Goal: Information Seeking & Learning: Learn about a topic

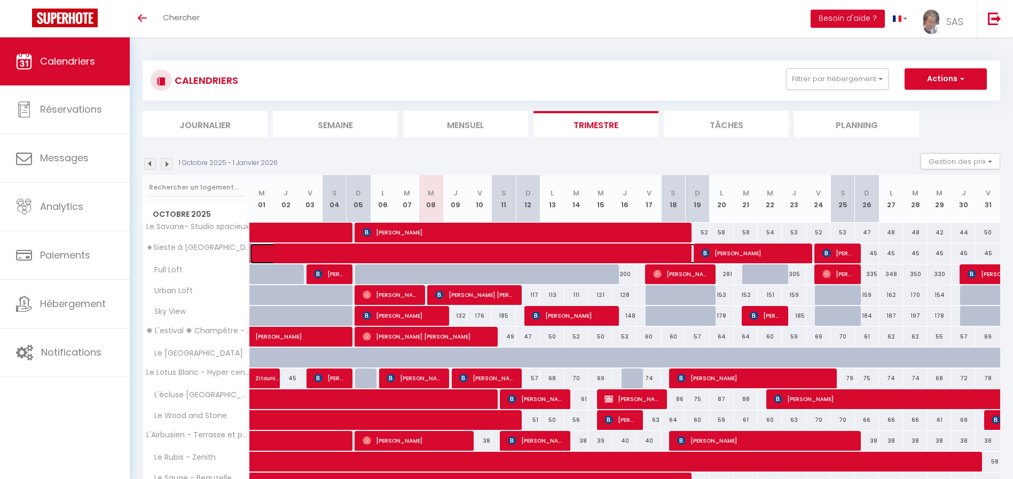
click at [636, 254] on span at bounding box center [487, 253] width 442 height 20
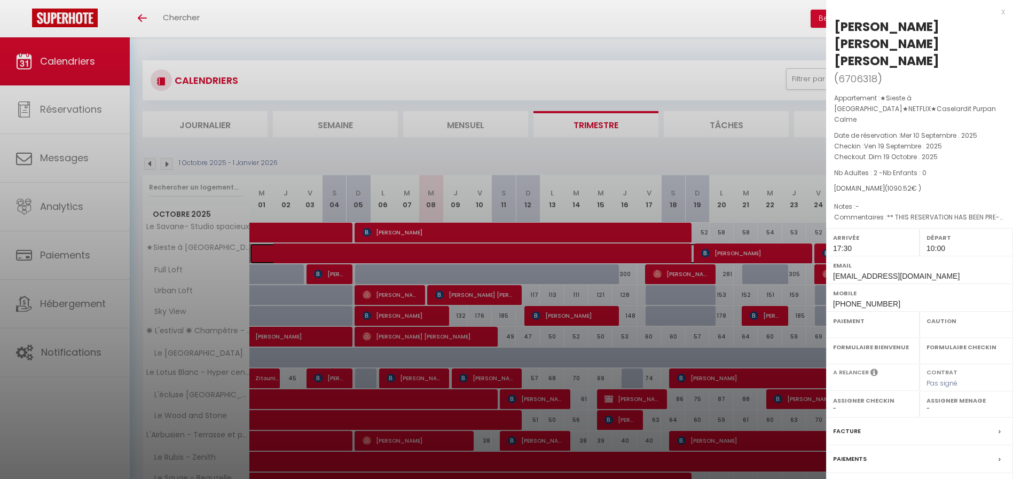
select select "OK"
select select "1"
select select "0"
select select "1"
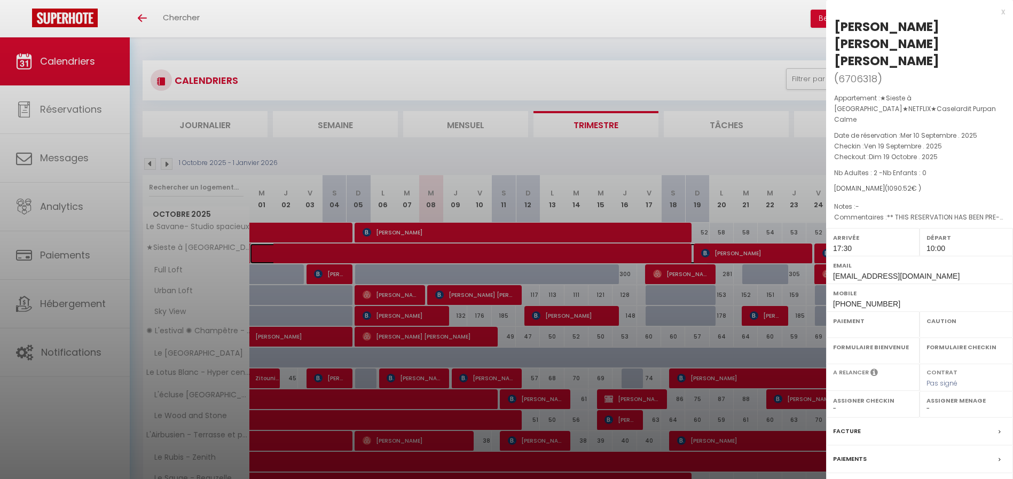
select select
click at [1004, 13] on div "x" at bounding box center [915, 11] width 179 height 13
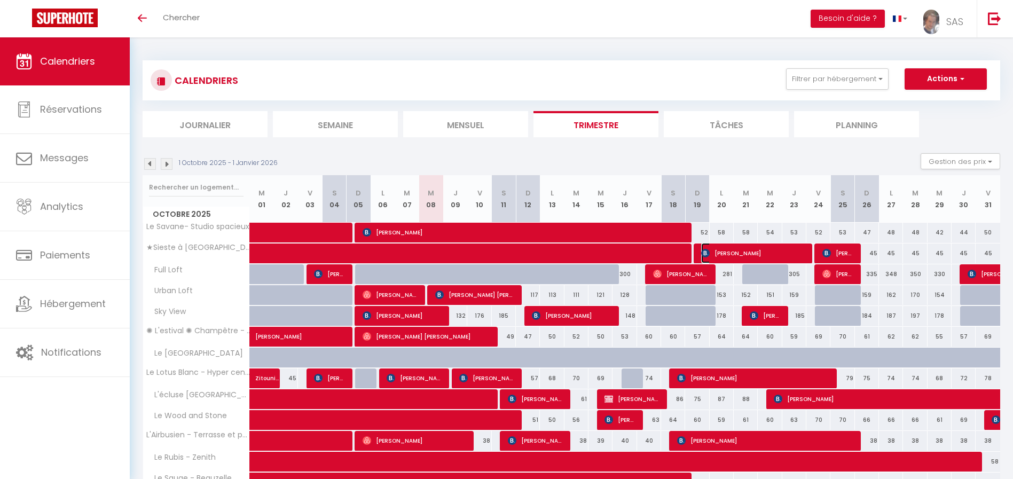
click at [710, 258] on span "[PERSON_NAME]" at bounding box center [753, 253] width 104 height 20
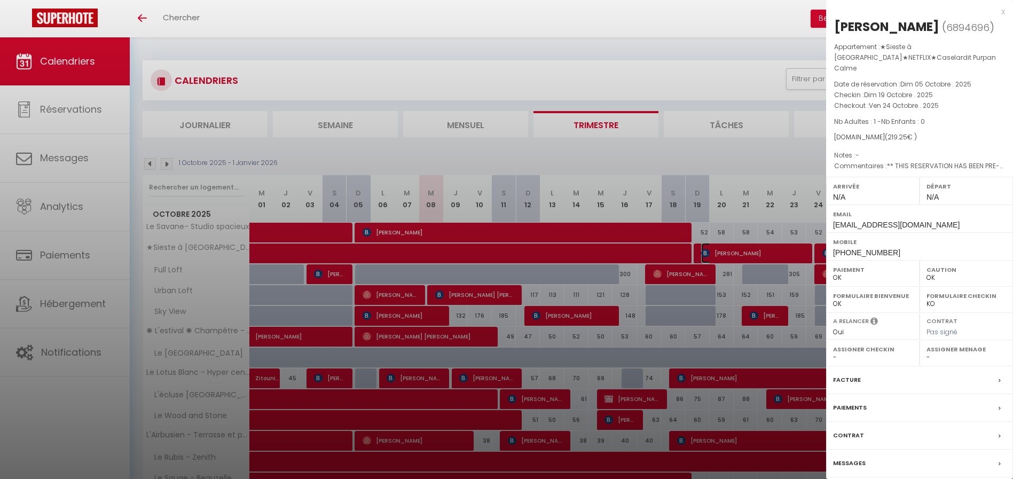
select select "KO"
drag, startPoint x: 1002, startPoint y: 10, endPoint x: 878, endPoint y: 151, distance: 187.6
click at [1002, 9] on div "x" at bounding box center [915, 11] width 179 height 13
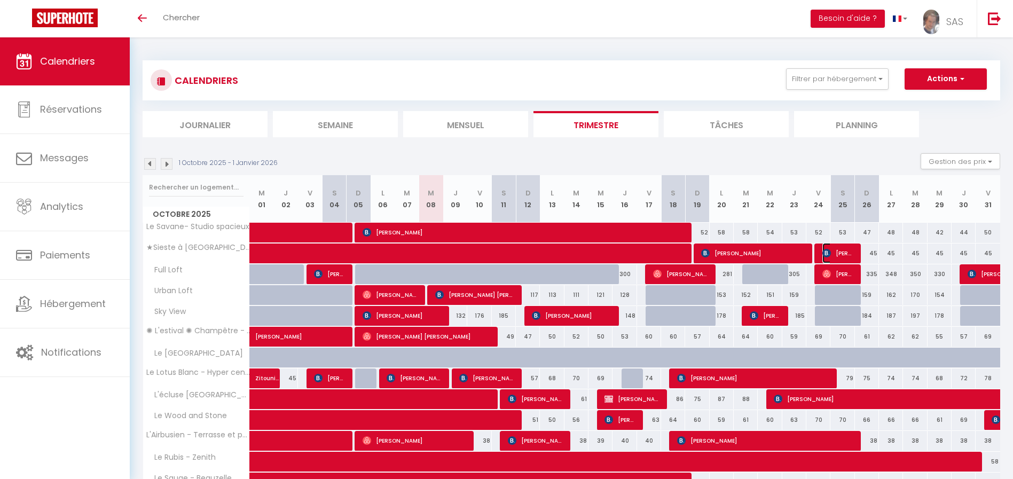
click at [832, 253] on span "[PERSON_NAME]" at bounding box center [838, 253] width 32 height 20
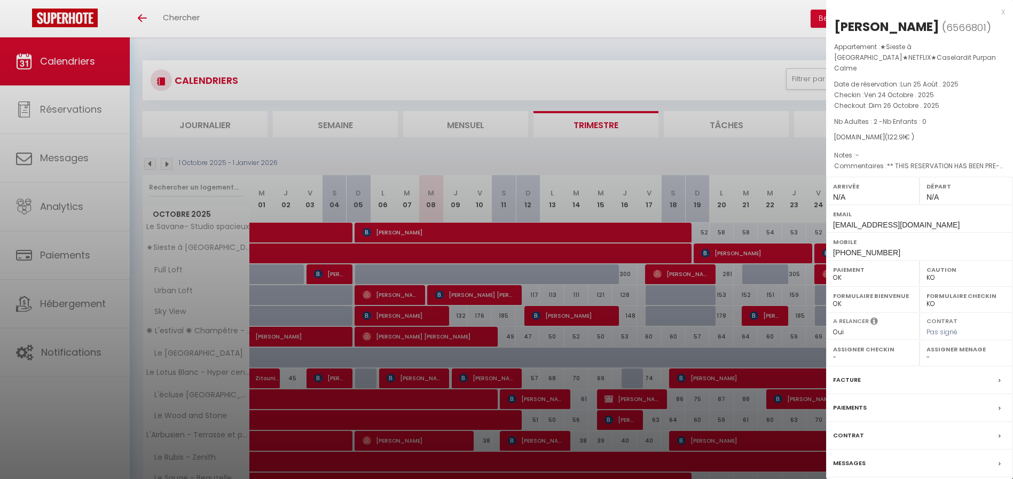
click at [1003, 15] on div "x" at bounding box center [915, 11] width 179 height 13
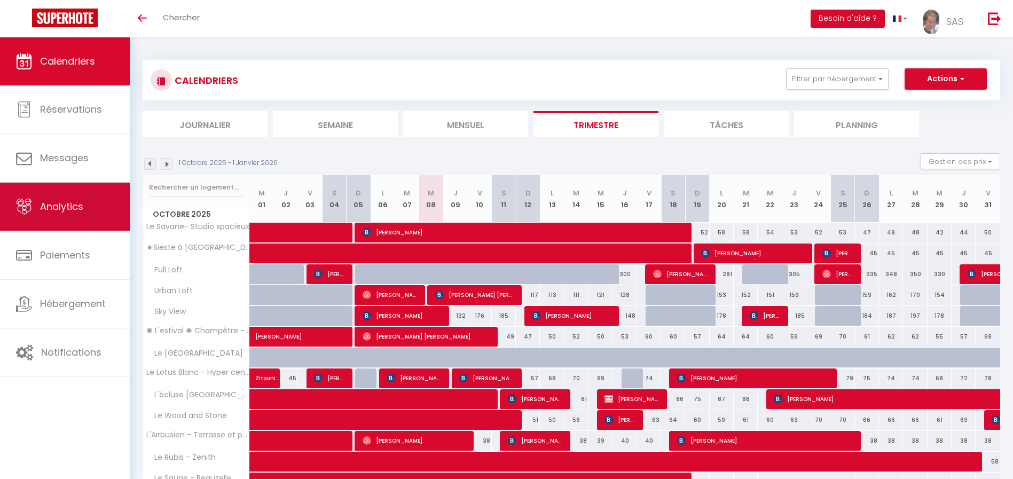
click at [44, 213] on link "Analytics" at bounding box center [65, 207] width 130 height 48
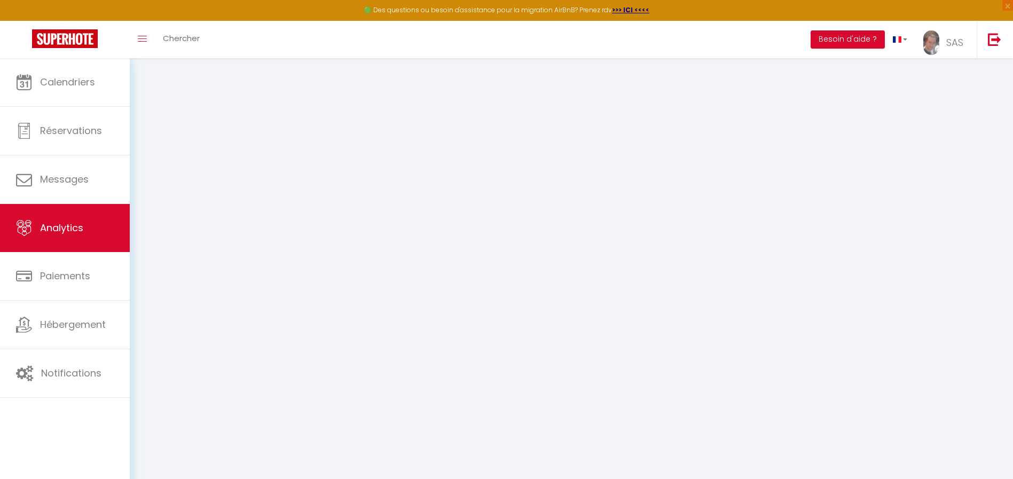
select select "2025"
select select "10"
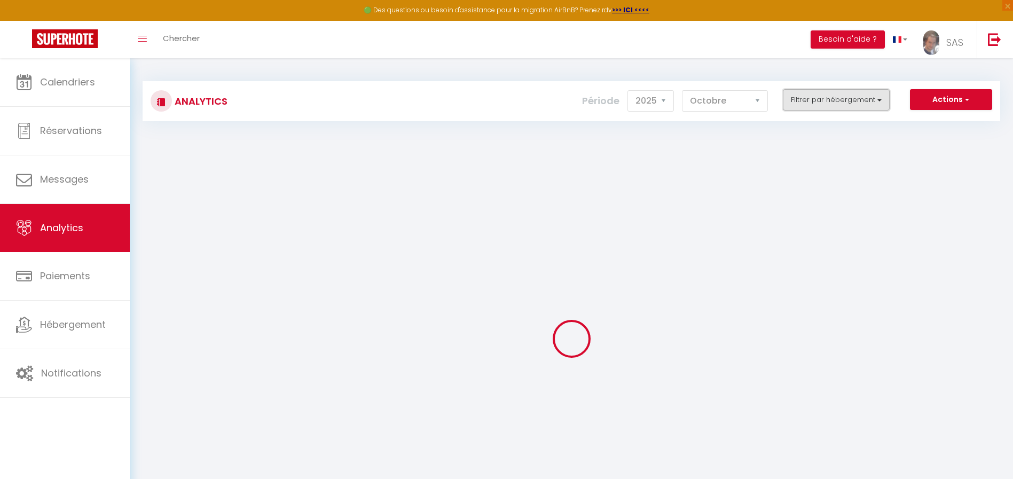
click at [833, 100] on button "Filtrer par hébergement" at bounding box center [836, 99] width 107 height 21
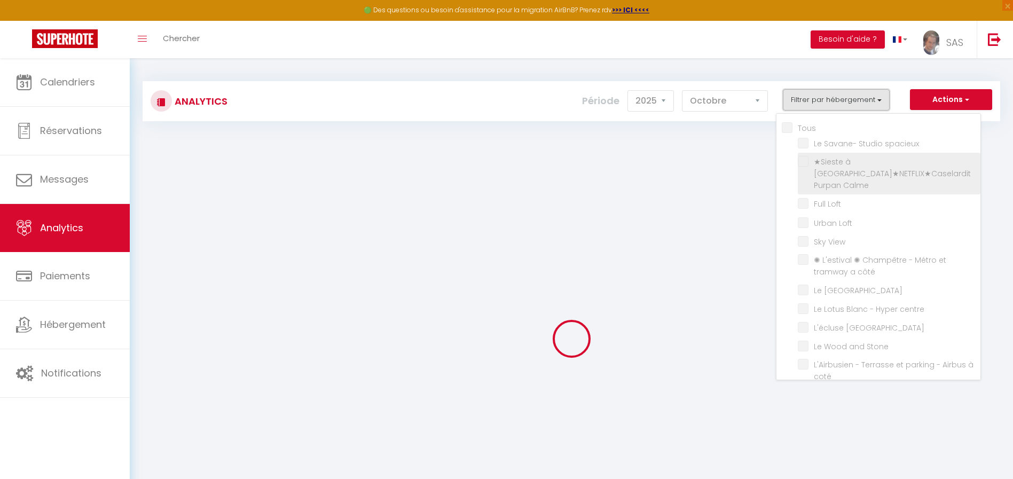
checkbox input "false"
checkbox spacieux "false"
checkbox Calme "false"
checkbox Loft "false"
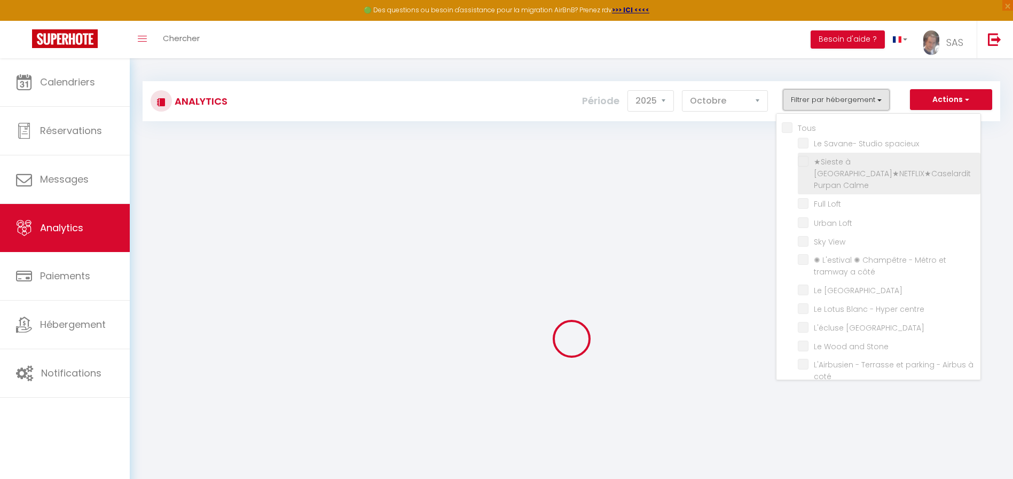
checkbox View "false"
checkbox côté "false"
checkbox Chimères "false"
checkbox centre "false"
checkbox St-Pierre "false"
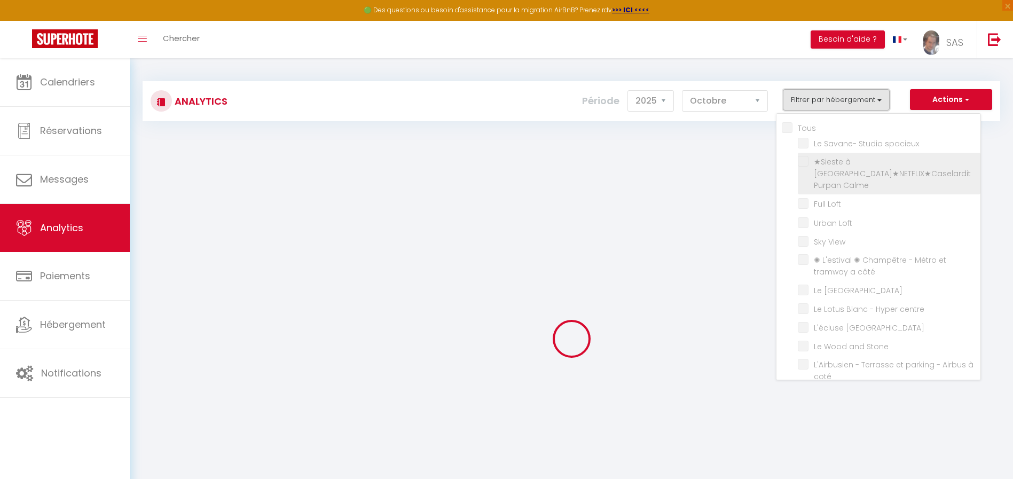
checkbox Stone "false"
checkbox coté "false"
checkbox Zenith "false"
checkbox Beauzelle "false"
checkbox pieds "false"
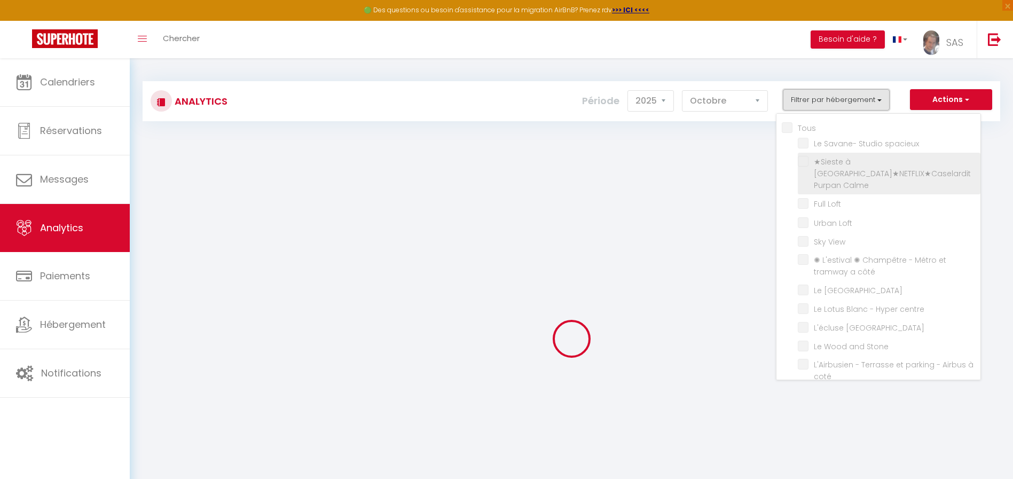
checkbox Perpignan "false"
checkbox terrasse "false"
checkbox tram "false"
checkbox parking "false"
checkbox Castres "false"
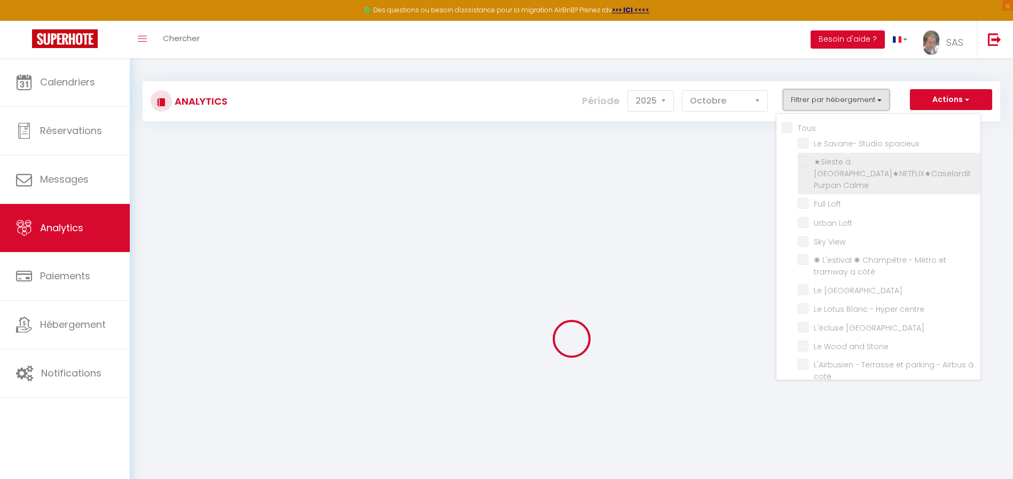
checkbox intérieure "false"
checkbox climatisé "false"
checkbox formation-Fac-Thalès "false"
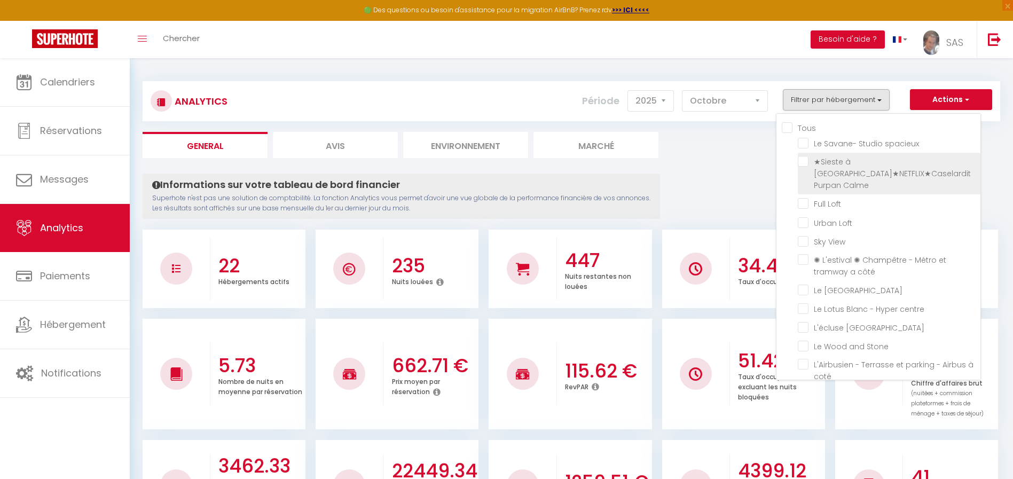
click at [805, 166] on Calme "checkbox" at bounding box center [889, 161] width 183 height 11
checkbox Calme "true"
checkbox spacieux "false"
checkbox Loft "false"
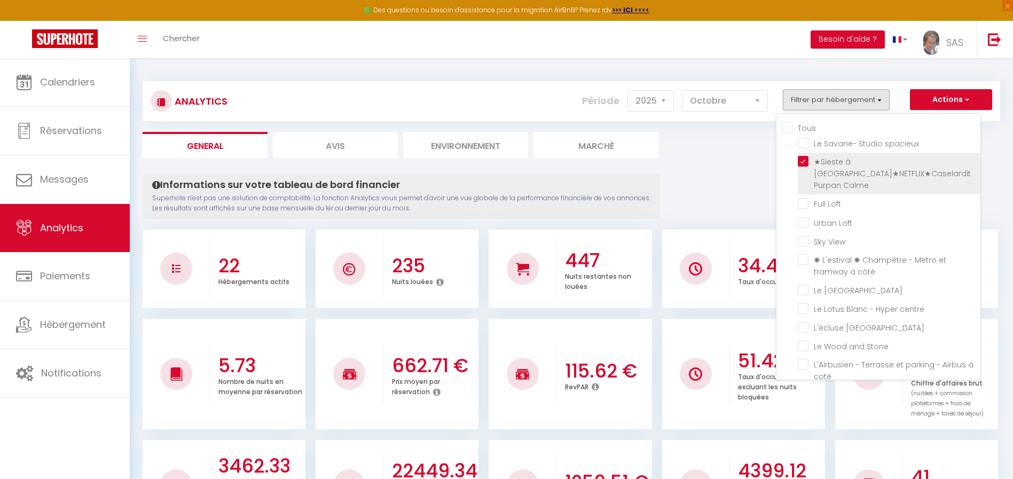
checkbox View "false"
checkbox côté "false"
checkbox Chimères "false"
checkbox centre "false"
checkbox St-Pierre "false"
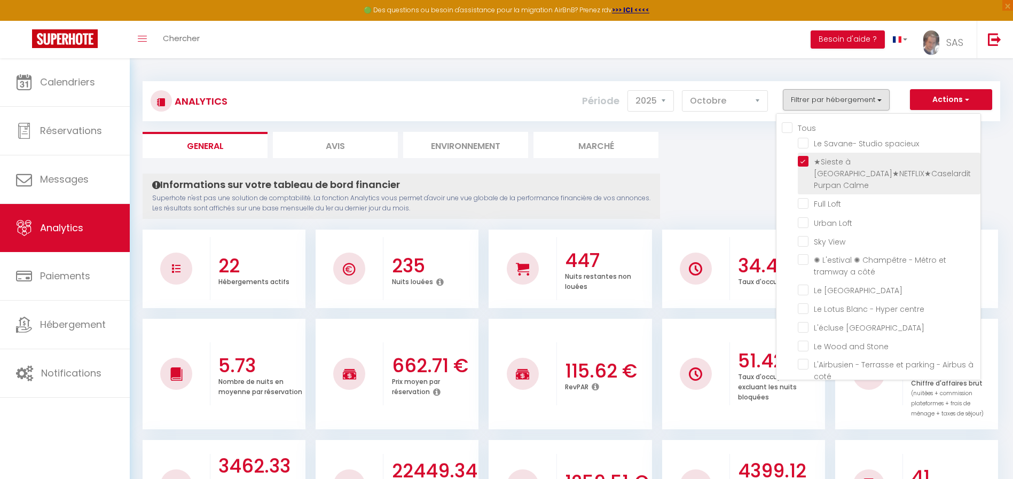
checkbox Stone "false"
checkbox coté "false"
checkbox Zenith "false"
checkbox Beauzelle "false"
checkbox pieds "false"
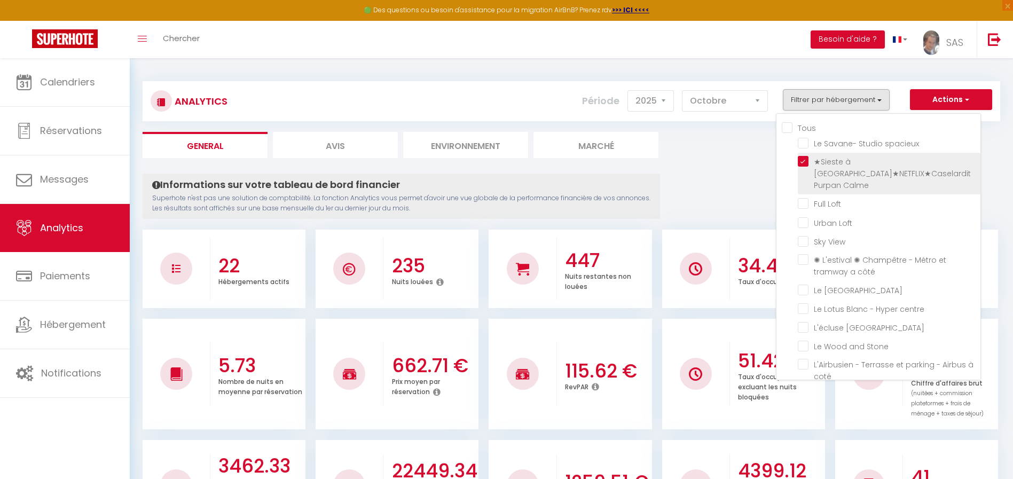
checkbox Perpignan "false"
checkbox terrasse "false"
checkbox tram "false"
checkbox parking "false"
checkbox Castres "false"
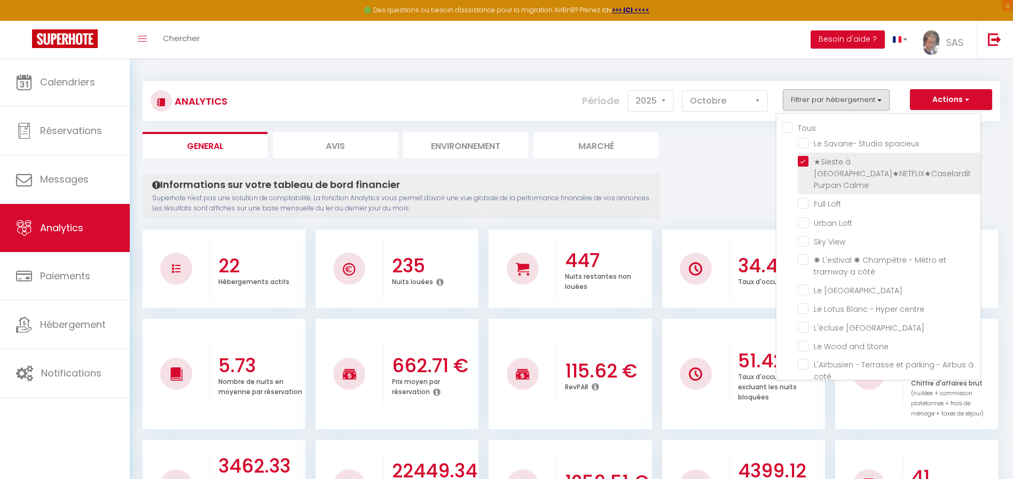
checkbox intérieure "false"
checkbox climatisé "false"
checkbox formation-Fac-Thalès "false"
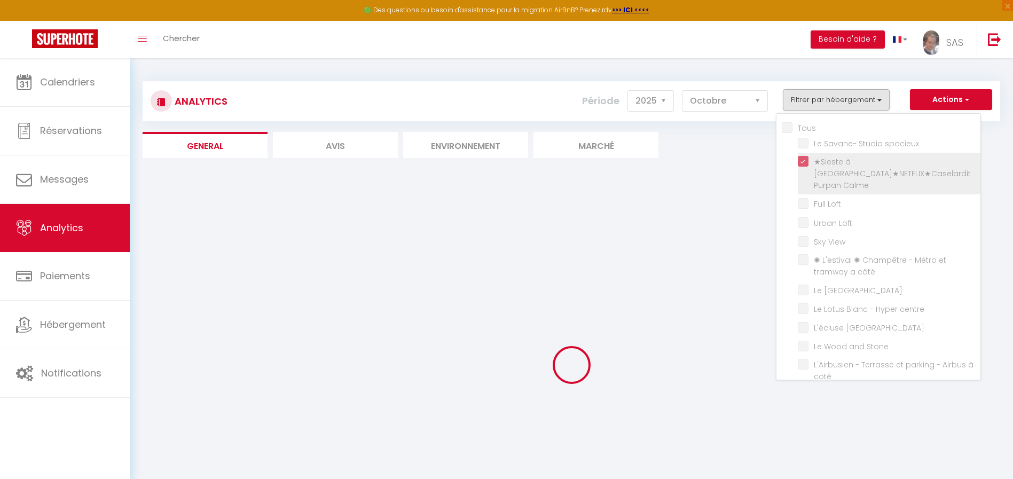
checkbox spacieux "false"
checkbox Loft "false"
checkbox View "false"
checkbox côté "false"
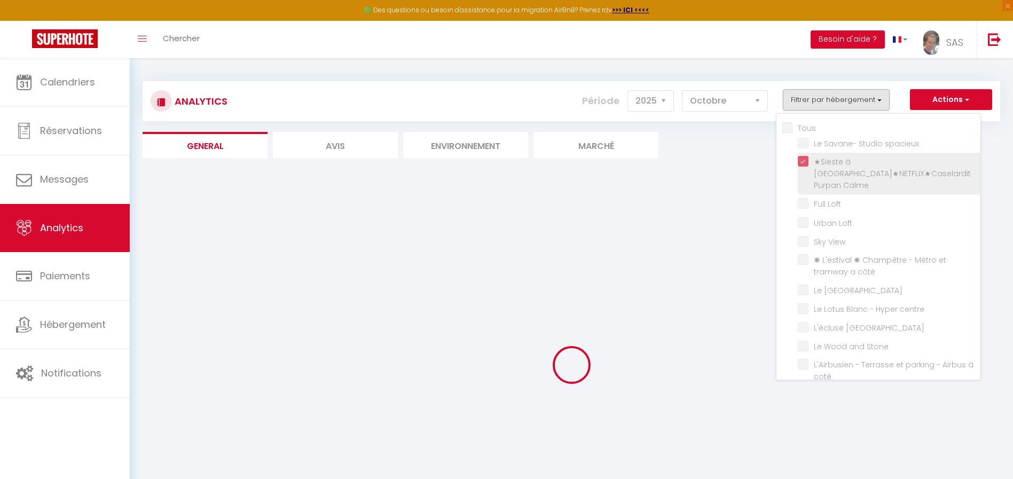
checkbox Chimères "false"
checkbox centre "false"
checkbox St-Pierre "false"
checkbox Stone "false"
checkbox coté "false"
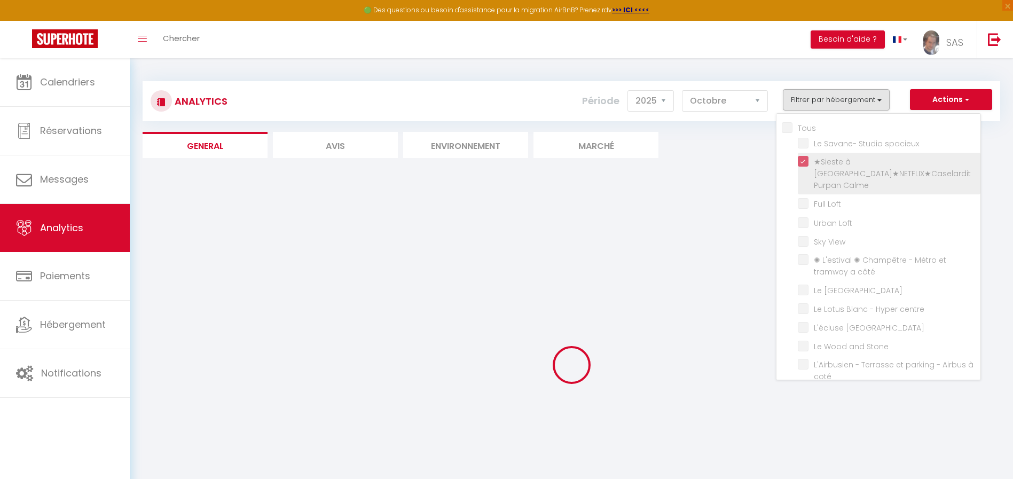
checkbox Zenith "false"
checkbox Beauzelle "false"
checkbox pieds "false"
checkbox Perpignan "false"
checkbox terrasse "false"
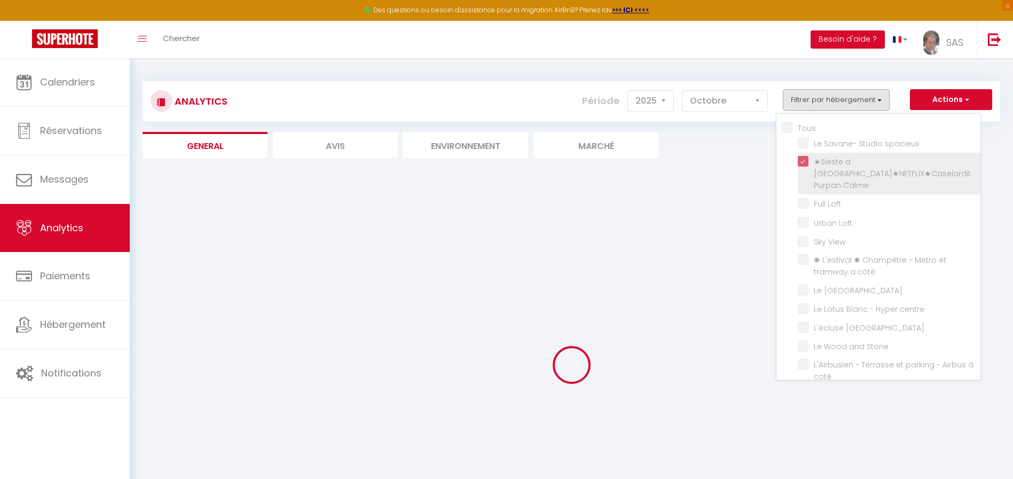
checkbox tram "false"
checkbox parking "false"
checkbox Castres "false"
checkbox intérieure "false"
checkbox climatisé "false"
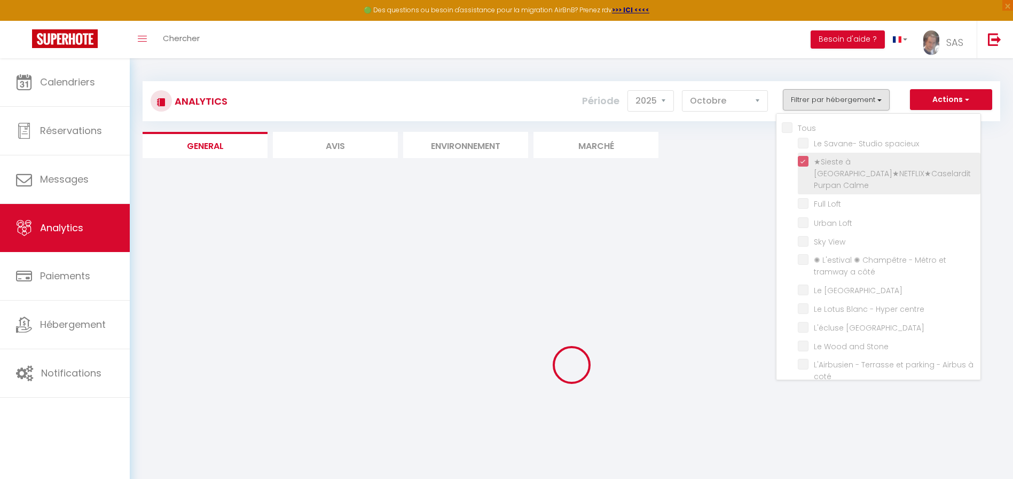
checkbox formation-Fac-Thalès "false"
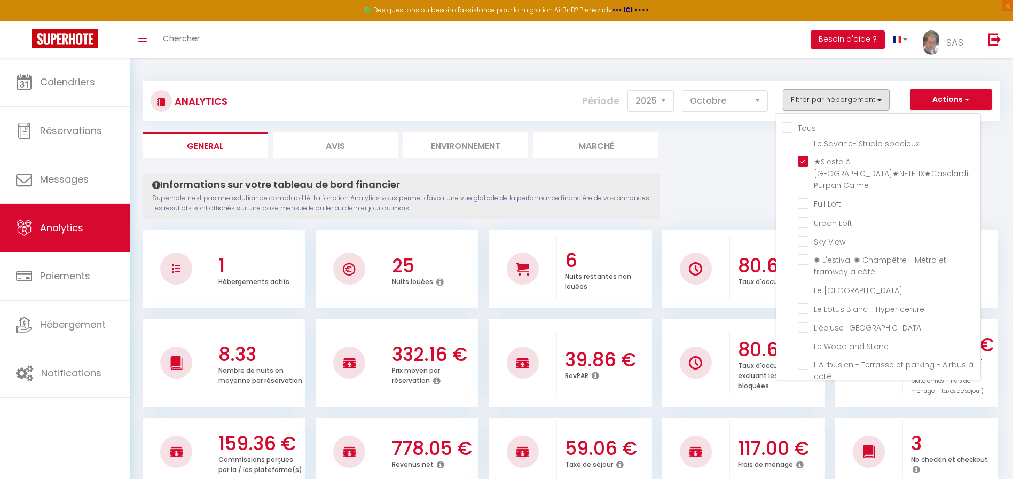
click at [768, 154] on ul "General Avis Environnement Marché" at bounding box center [571, 145] width 857 height 26
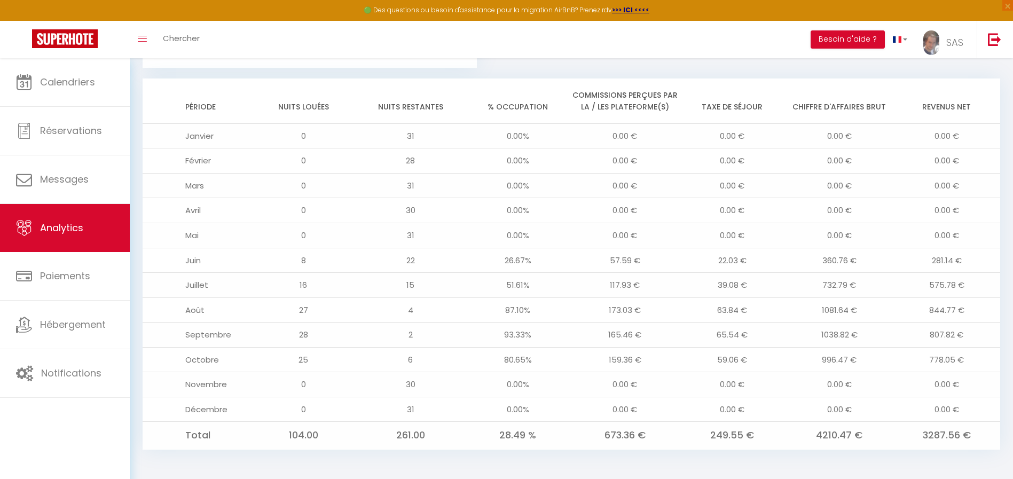
scroll to position [829, 0]
drag, startPoint x: 922, startPoint y: 305, endPoint x: 944, endPoint y: 304, distance: 23.0
click at [944, 304] on td "844.77 €" at bounding box center [946, 306] width 107 height 25
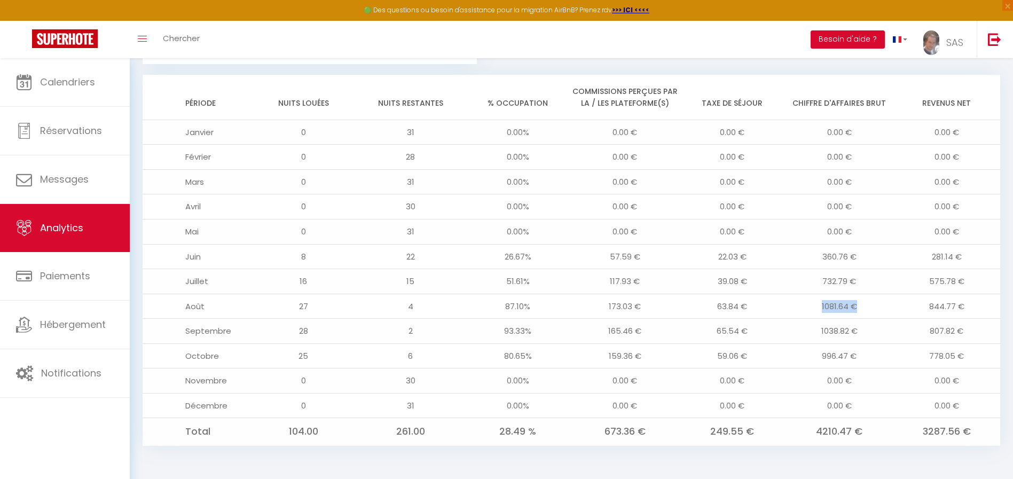
drag, startPoint x: 791, startPoint y: 310, endPoint x: 870, endPoint y: 297, distance: 80.0
click at [870, 297] on td "1081.64 €" at bounding box center [839, 306] width 107 height 25
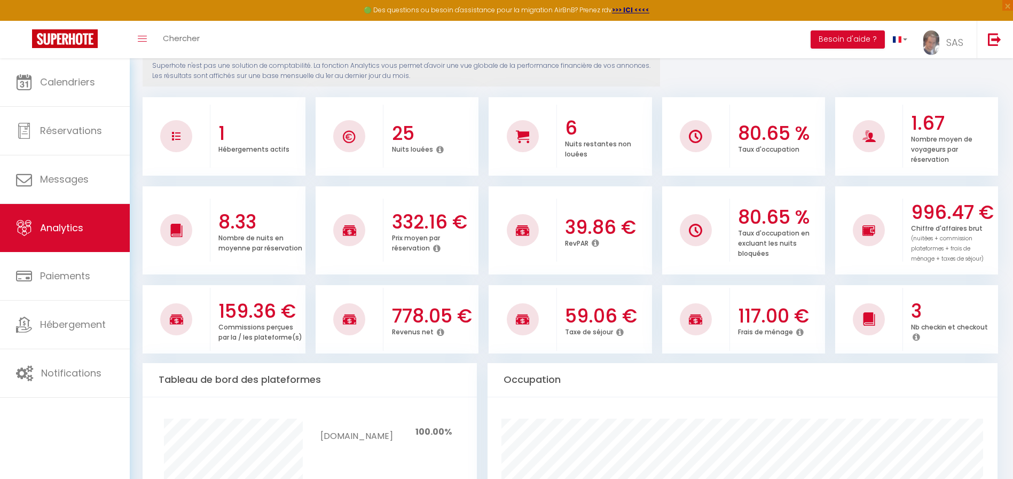
scroll to position [0, 0]
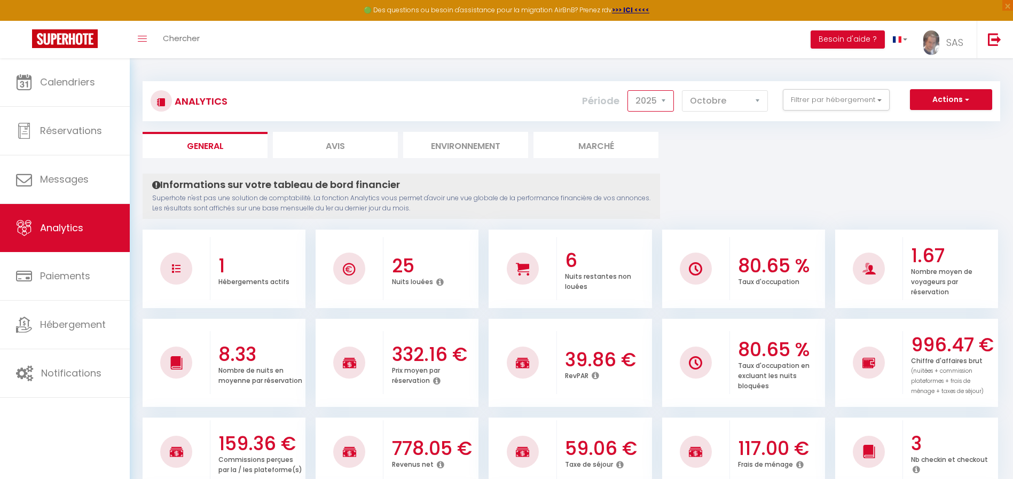
click at [662, 95] on select "2014 2015 2016 2017 2018 2019 2020 2021 2022 2023 2024 2025 2026 2027" at bounding box center [650, 100] width 46 height 21
select select "2024"
click at [628, 90] on select "2014 2015 2016 2017 2018 2019 2020 2021 2022 2023 2024 2025 2026 2027" at bounding box center [650, 100] width 46 height 21
